Goal: Navigation & Orientation: Find specific page/section

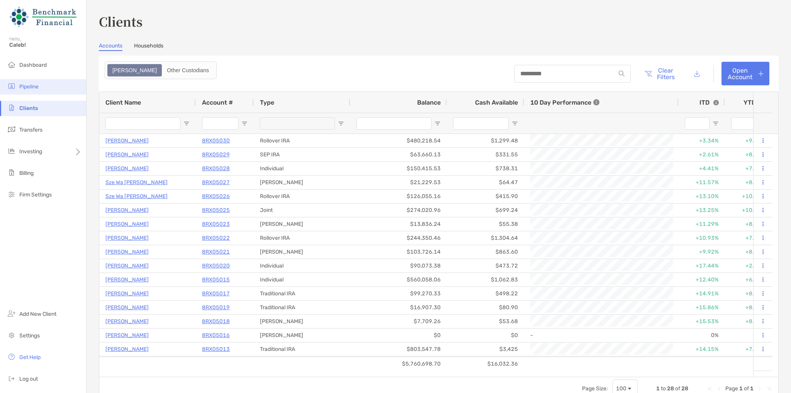
click at [38, 87] on span "Pipeline" at bounding box center [28, 86] width 19 height 7
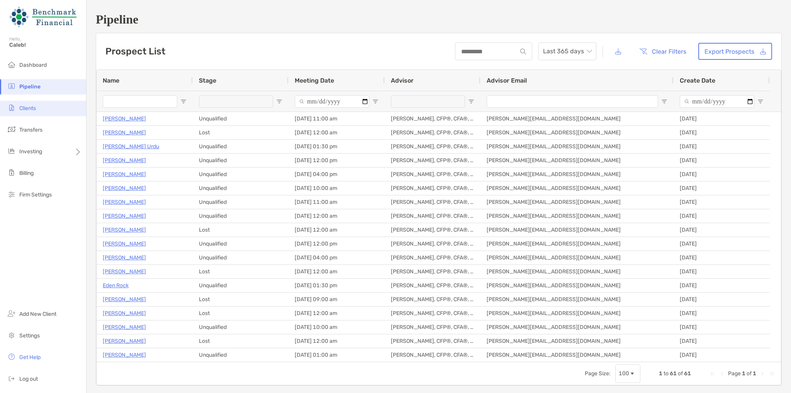
click at [25, 114] on li "Clients" at bounding box center [43, 108] width 86 height 15
